Goal: Information Seeking & Learning: Check status

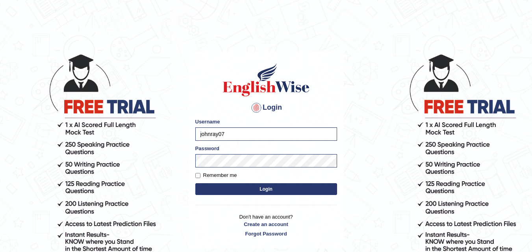
click at [244, 188] on button "Login" at bounding box center [266, 190] width 142 height 12
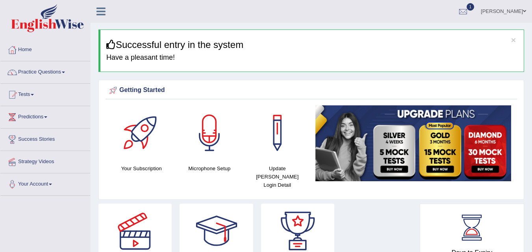
click at [30, 95] on link "Tests" at bounding box center [45, 94] width 90 height 20
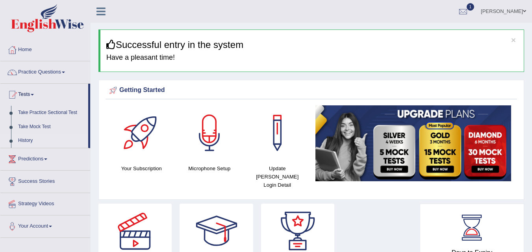
click at [27, 139] on link "History" at bounding box center [52, 141] width 74 height 14
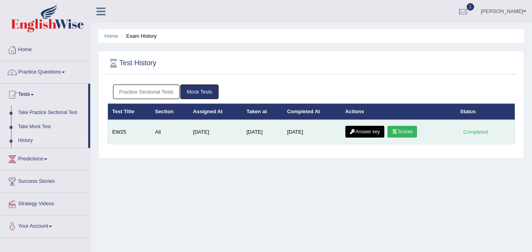
click at [402, 132] on link "Scores" at bounding box center [402, 132] width 29 height 12
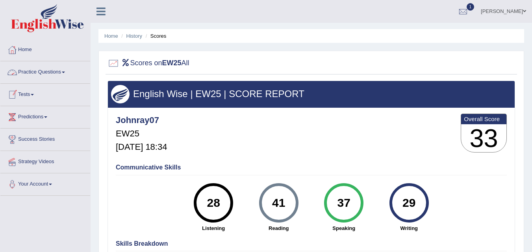
click at [28, 94] on link "Tests" at bounding box center [45, 94] width 90 height 20
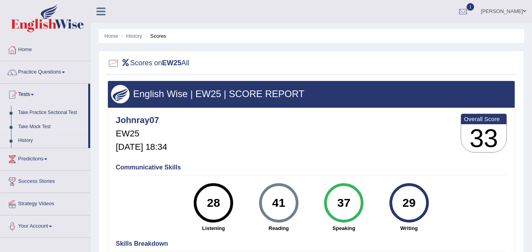
click at [33, 128] on link "Take Mock Test" at bounding box center [52, 127] width 74 height 14
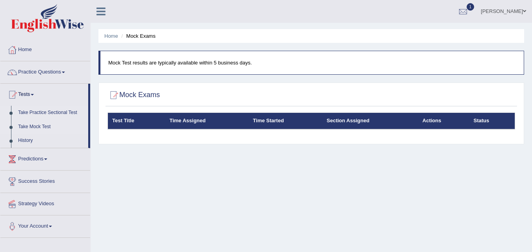
click at [41, 112] on link "Take Practice Sectional Test" at bounding box center [52, 113] width 74 height 14
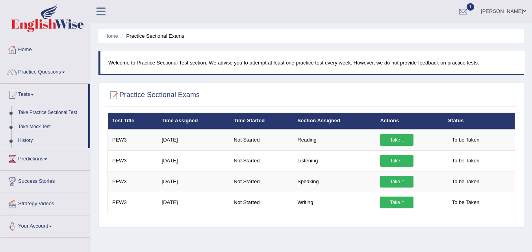
scroll to position [39, 0]
